Goal: Use online tool/utility: Utilize a website feature to perform a specific function

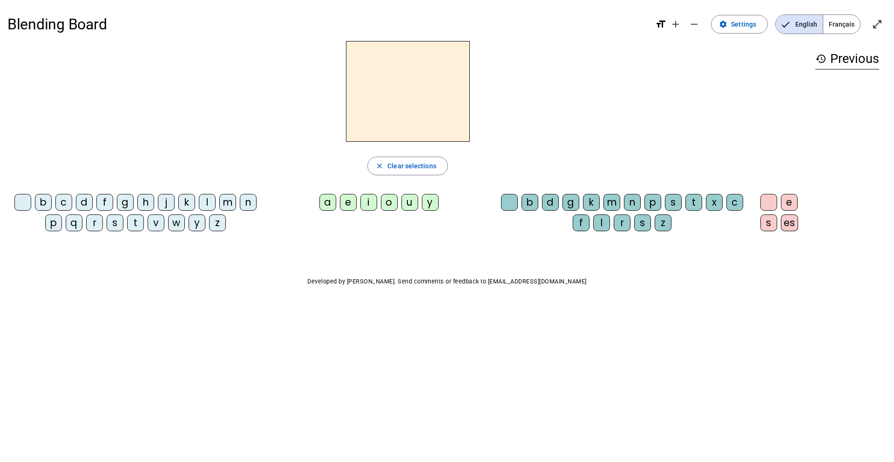
click at [211, 202] on div "l" at bounding box center [207, 202] width 17 height 17
click at [326, 202] on div "a" at bounding box center [328, 202] width 17 height 17
click at [680, 23] on mat-icon "add" at bounding box center [675, 24] width 11 height 11
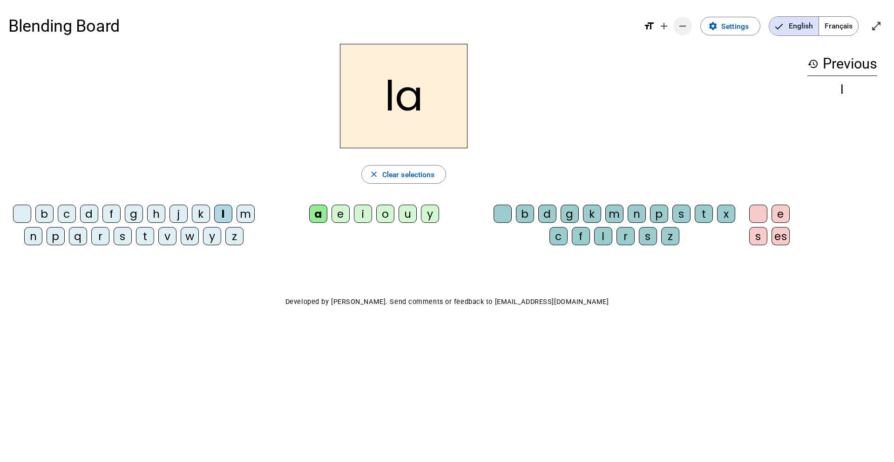
click at [687, 23] on mat-icon "remove" at bounding box center [682, 25] width 11 height 11
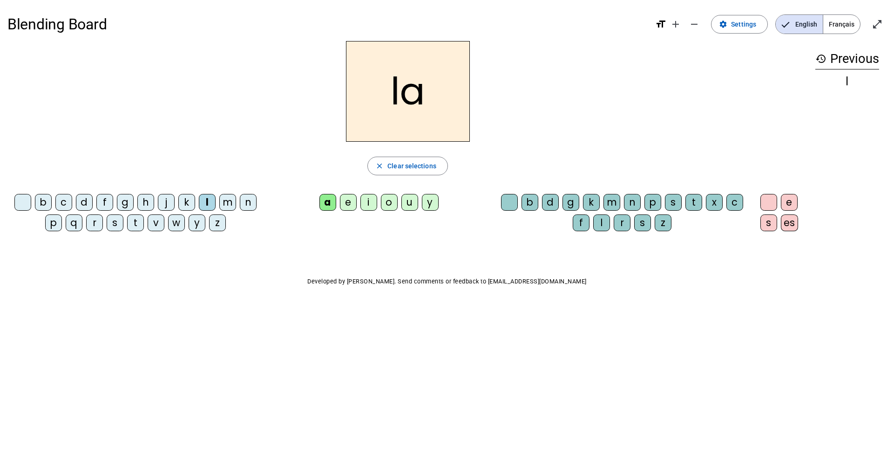
click at [662, 24] on mat-icon "format_size" at bounding box center [660, 24] width 11 height 11
click at [660, 23] on mat-icon "format_size" at bounding box center [660, 24] width 11 height 11
click at [346, 201] on div "e" at bounding box center [348, 202] width 17 height 17
click at [411, 200] on div "u" at bounding box center [409, 202] width 17 height 17
click at [135, 224] on div "t" at bounding box center [135, 222] width 17 height 17
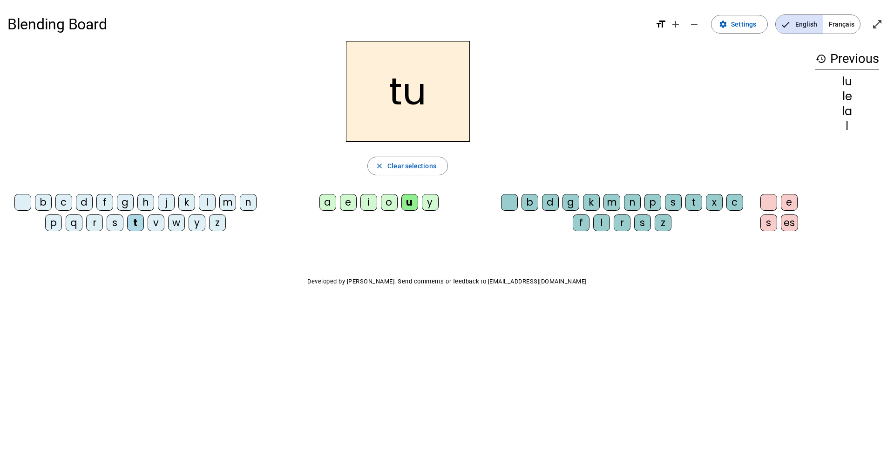
click at [350, 202] on div "e" at bounding box center [348, 202] width 17 height 17
click at [330, 200] on div "a" at bounding box center [328, 202] width 17 height 17
click at [407, 171] on span "button" at bounding box center [408, 166] width 80 height 22
click at [44, 200] on div "b" at bounding box center [43, 202] width 17 height 17
click at [326, 203] on div "a" at bounding box center [328, 202] width 17 height 17
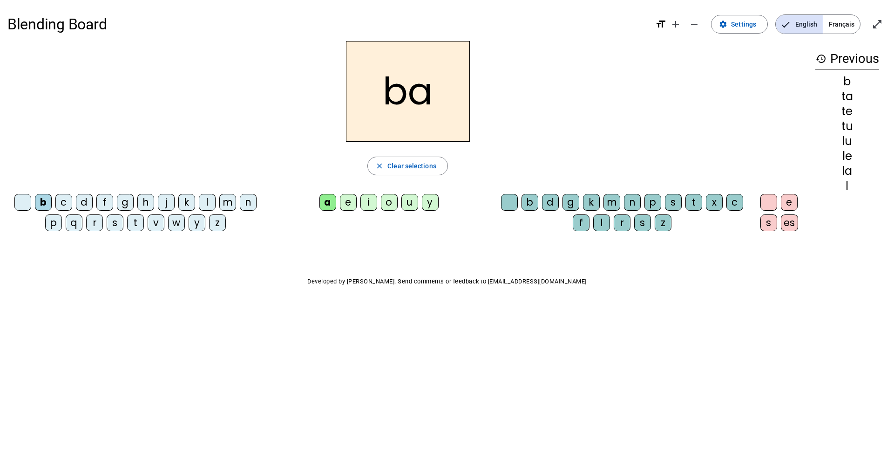
click at [206, 203] on div "l" at bounding box center [207, 202] width 17 height 17
click at [412, 164] on span "Clear selections" at bounding box center [412, 165] width 49 height 11
click at [42, 203] on div "b" at bounding box center [43, 202] width 17 height 17
click at [329, 203] on div "a" at bounding box center [328, 202] width 17 height 17
click at [604, 223] on div "l" at bounding box center [601, 222] width 17 height 17
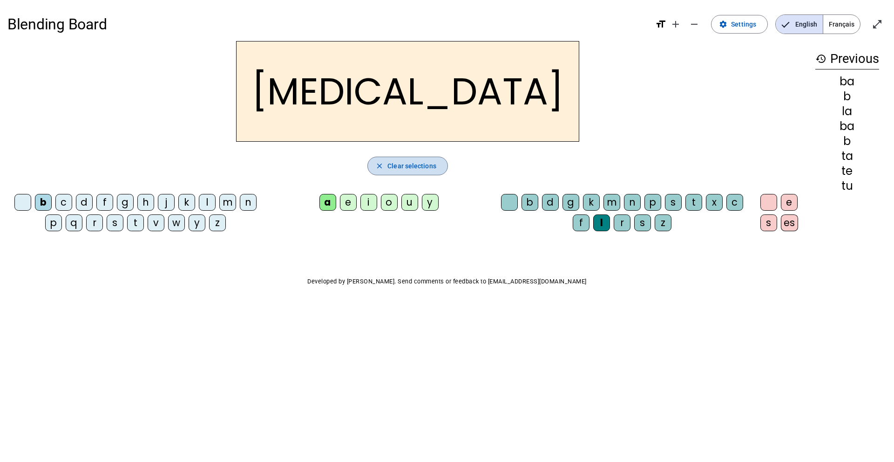
click at [424, 167] on span "Clear selections" at bounding box center [412, 165] width 49 height 11
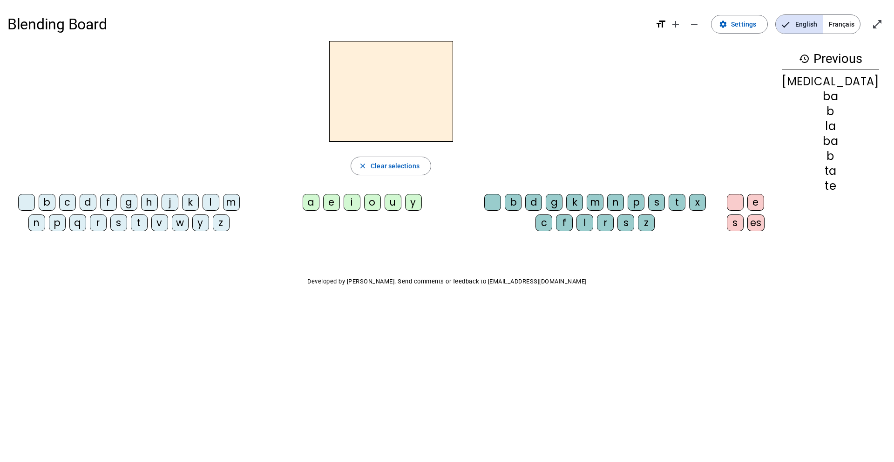
click at [103, 200] on div "f" at bounding box center [108, 202] width 17 height 17
click at [360, 202] on div "i" at bounding box center [352, 202] width 17 height 17
click at [593, 224] on div "l" at bounding box center [585, 222] width 17 height 17
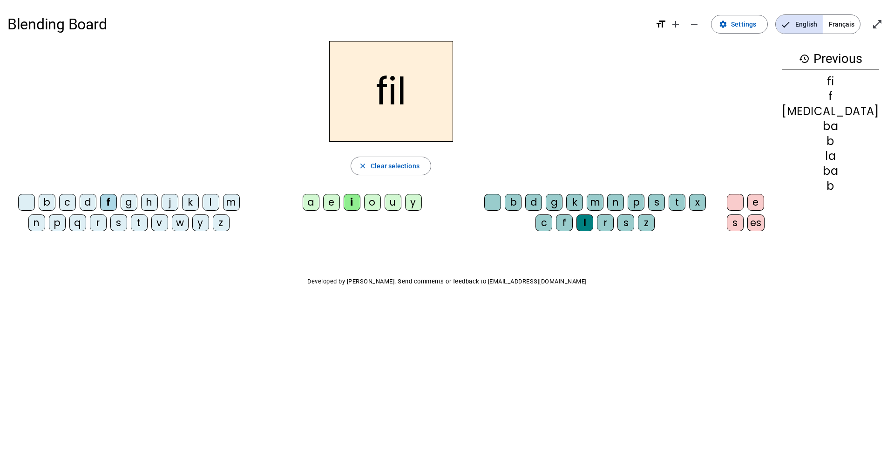
click at [45, 214] on div "n" at bounding box center [36, 222] width 17 height 17
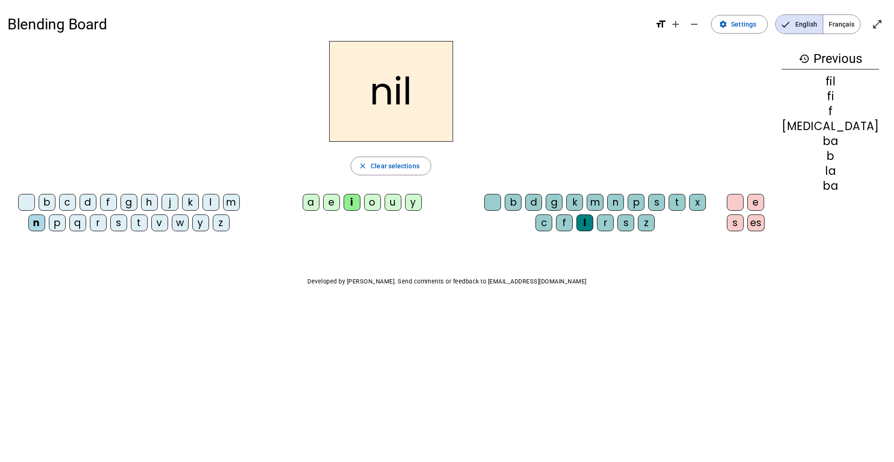
click at [226, 202] on div "m" at bounding box center [231, 202] width 17 height 17
click at [117, 220] on div "s" at bounding box center [118, 222] width 17 height 17
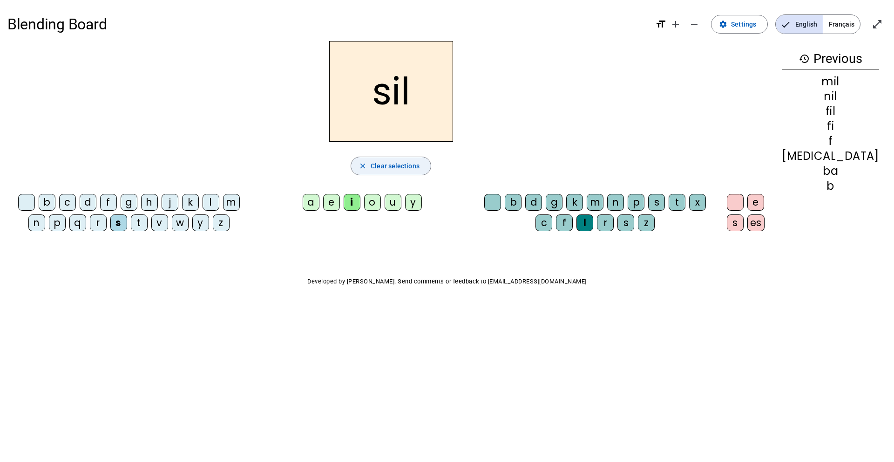
click at [401, 170] on span "Clear selections" at bounding box center [395, 165] width 49 height 11
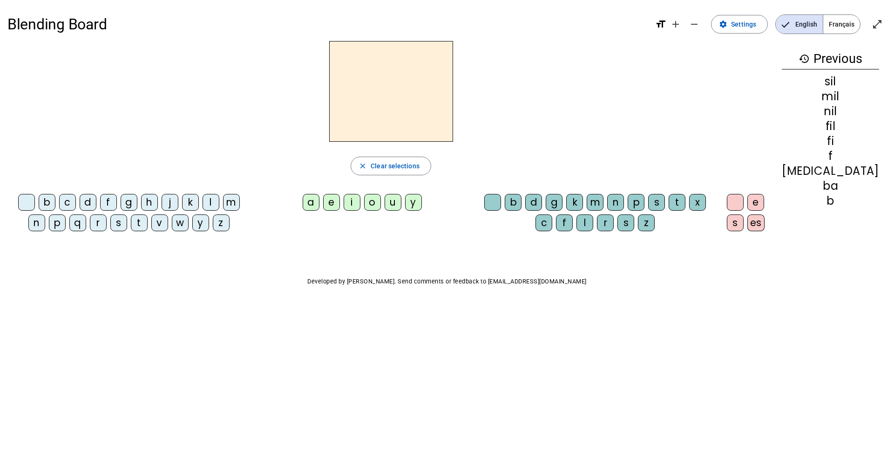
click at [230, 200] on div "m" at bounding box center [231, 202] width 17 height 17
click at [320, 203] on div "a" at bounding box center [311, 202] width 17 height 17
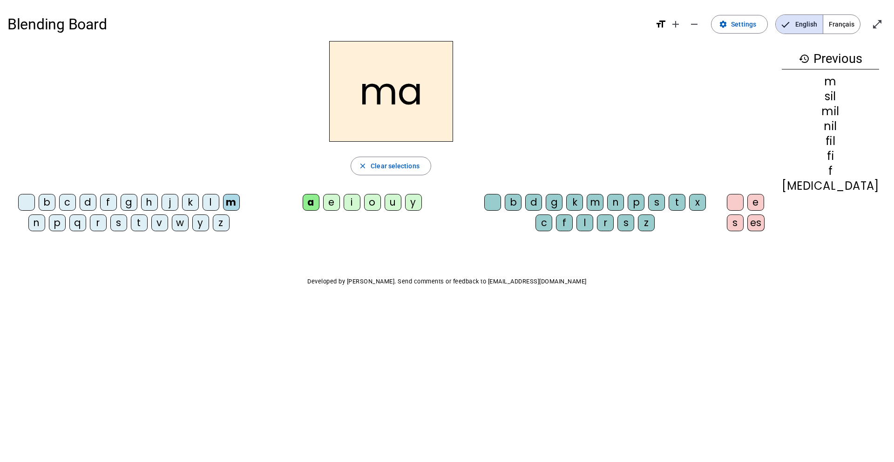
click at [593, 223] on div "l" at bounding box center [585, 222] width 17 height 17
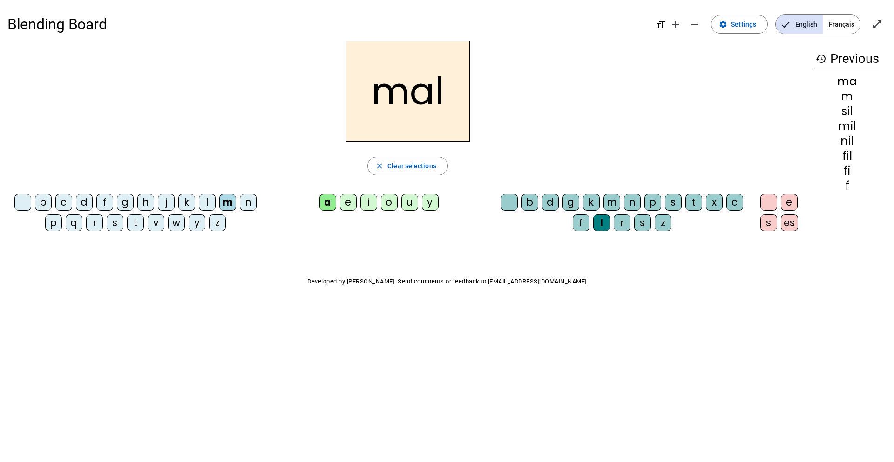
click at [154, 223] on div "v" at bounding box center [156, 222] width 17 height 17
click at [604, 224] on div "l" at bounding box center [601, 222] width 17 height 17
click at [599, 224] on div "l" at bounding box center [601, 222] width 17 height 17
click at [510, 200] on div at bounding box center [509, 202] width 17 height 17
click at [375, 204] on div "i" at bounding box center [368, 202] width 17 height 17
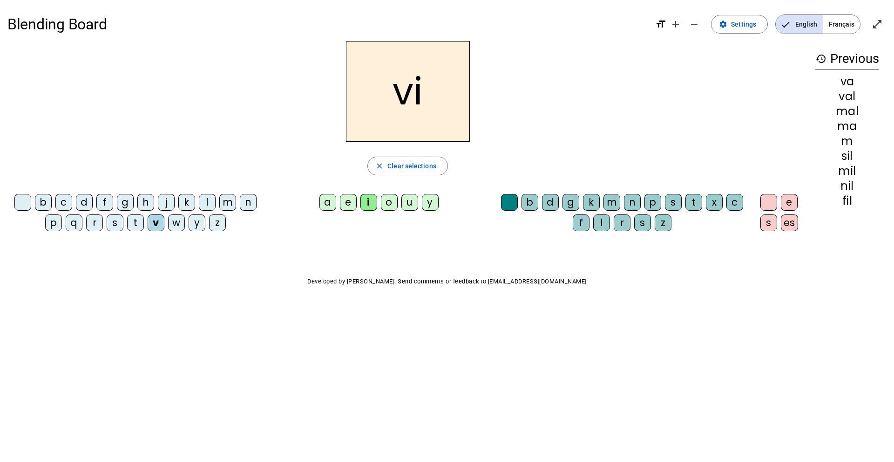
click at [327, 204] on div "a" at bounding box center [328, 202] width 17 height 17
click at [367, 203] on div "i" at bounding box center [368, 202] width 17 height 17
click at [837, 27] on span "Français" at bounding box center [841, 24] width 37 height 19
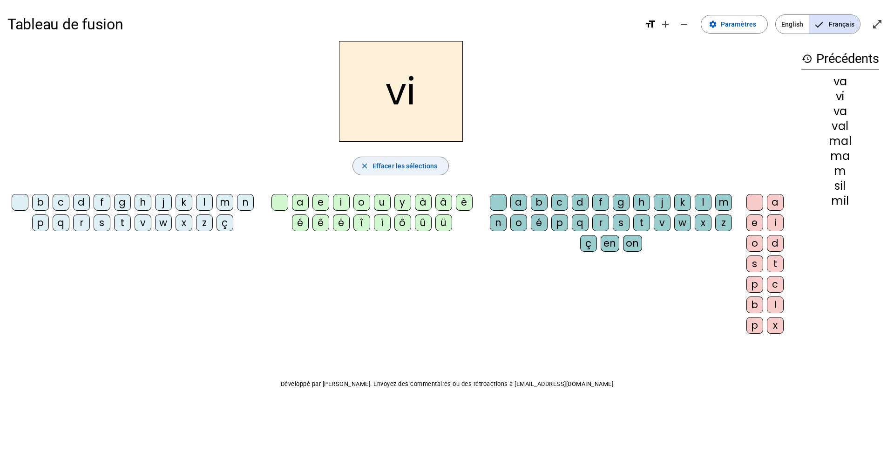
click at [389, 169] on span "Effacer les sélections" at bounding box center [405, 165] width 65 height 11
click at [146, 223] on div "v" at bounding box center [143, 222] width 17 height 17
click at [342, 202] on div "i" at bounding box center [341, 202] width 17 height 17
click at [520, 204] on div "a" at bounding box center [518, 202] width 17 height 17
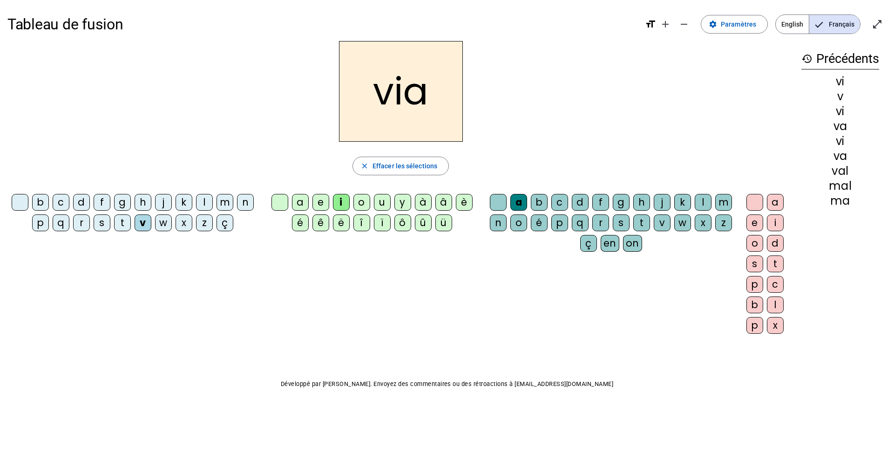
click at [599, 200] on div "f" at bounding box center [600, 202] width 17 height 17
